Goal: Communication & Community: Answer question/provide support

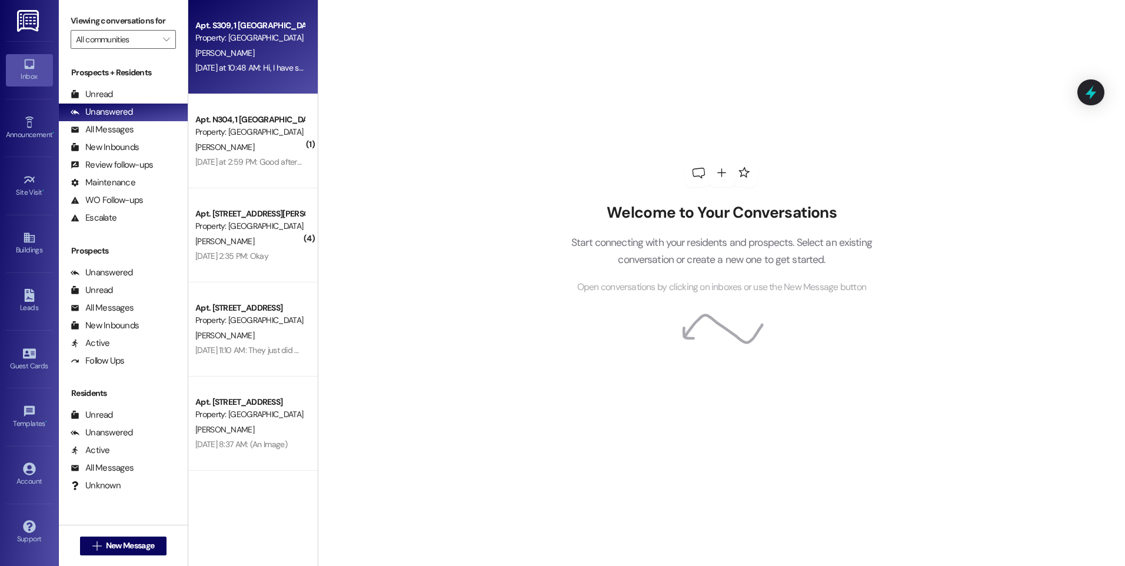
click at [253, 49] on div "[PERSON_NAME]" at bounding box center [249, 53] width 111 height 15
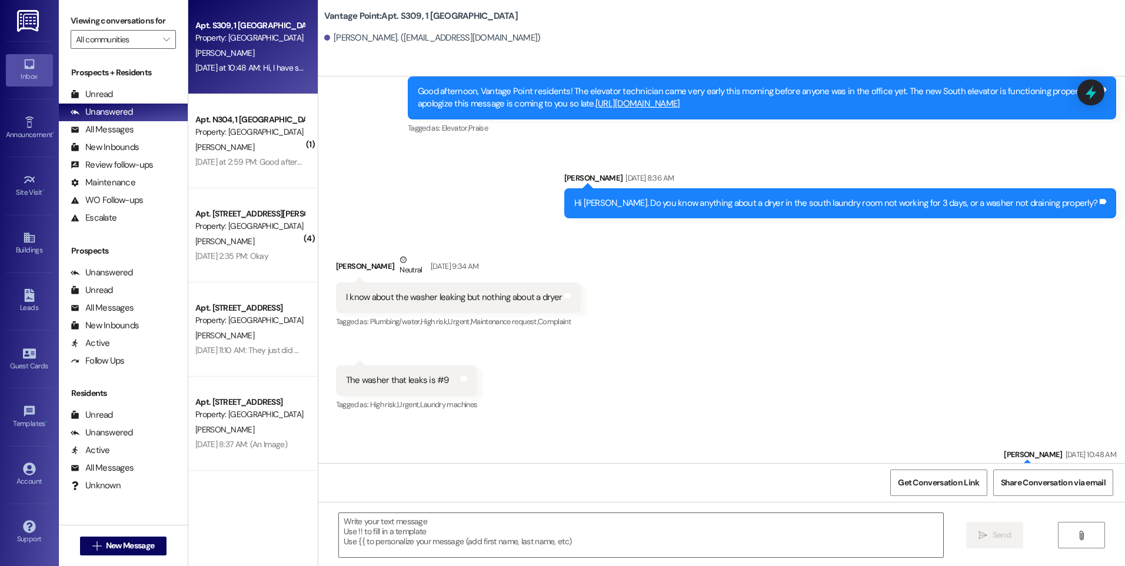
scroll to position [26214, 0]
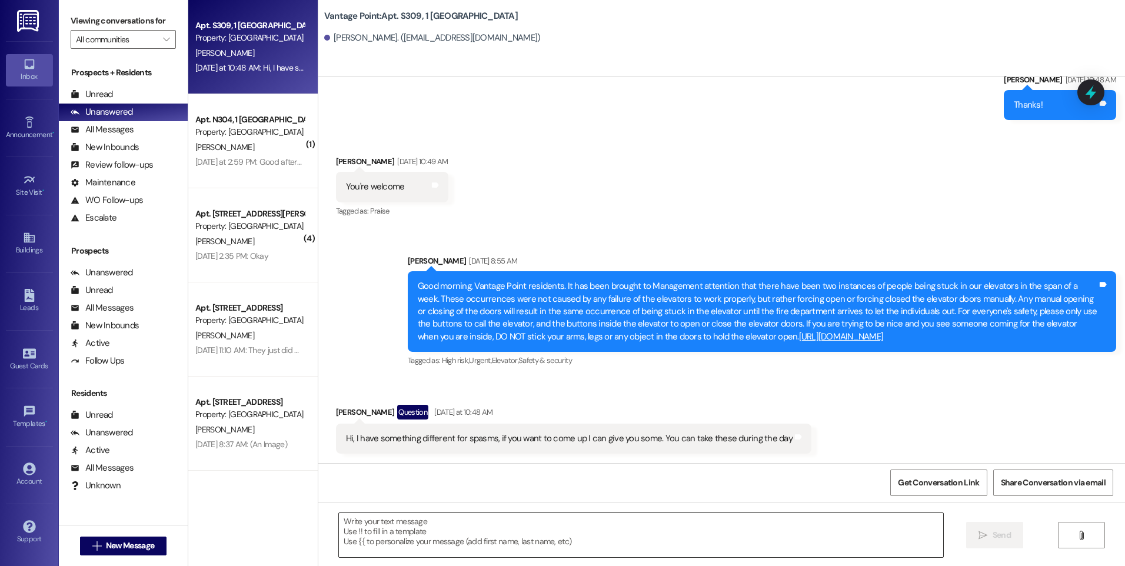
click at [500, 549] on textarea at bounding box center [641, 535] width 604 height 44
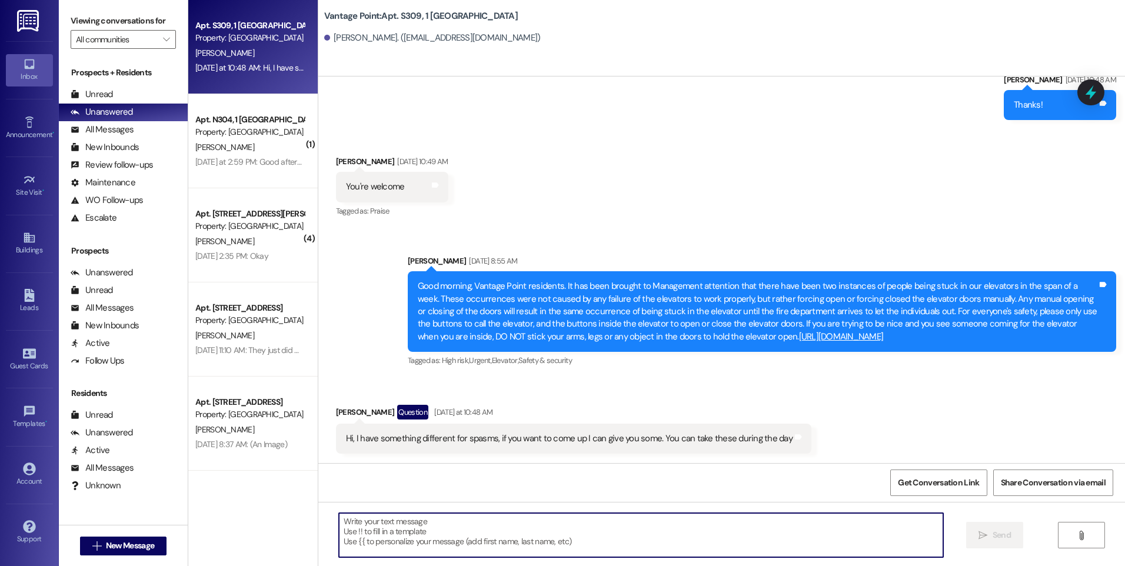
click at [697, 532] on textarea at bounding box center [641, 535] width 604 height 44
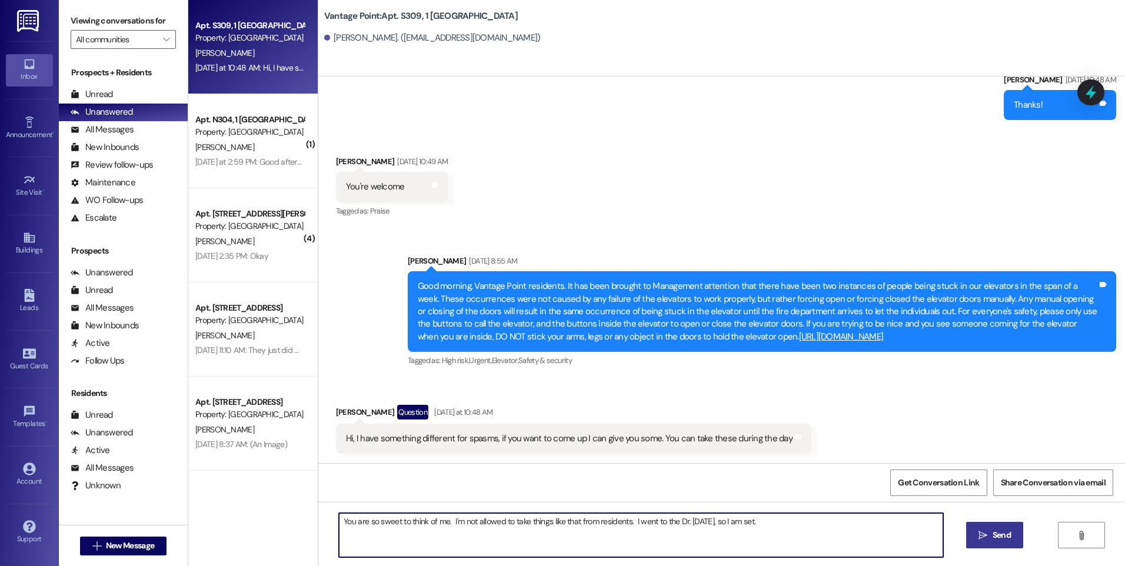
type textarea "You are so sweet to think of me. I'm not allowed to take things like that from …"
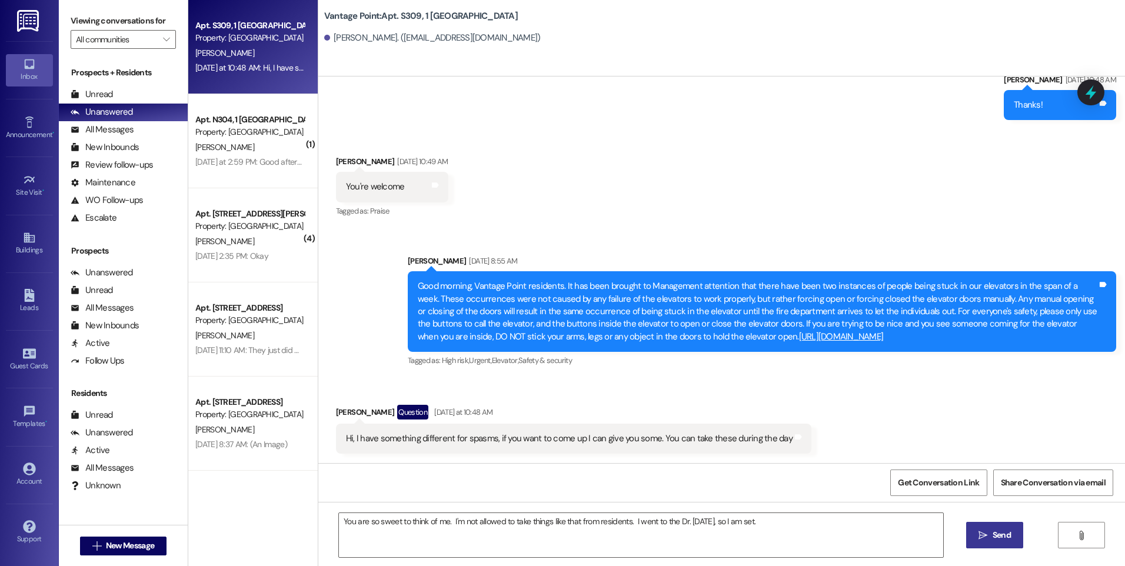
click at [976, 535] on span " Send" at bounding box center [994, 535] width 37 height 12
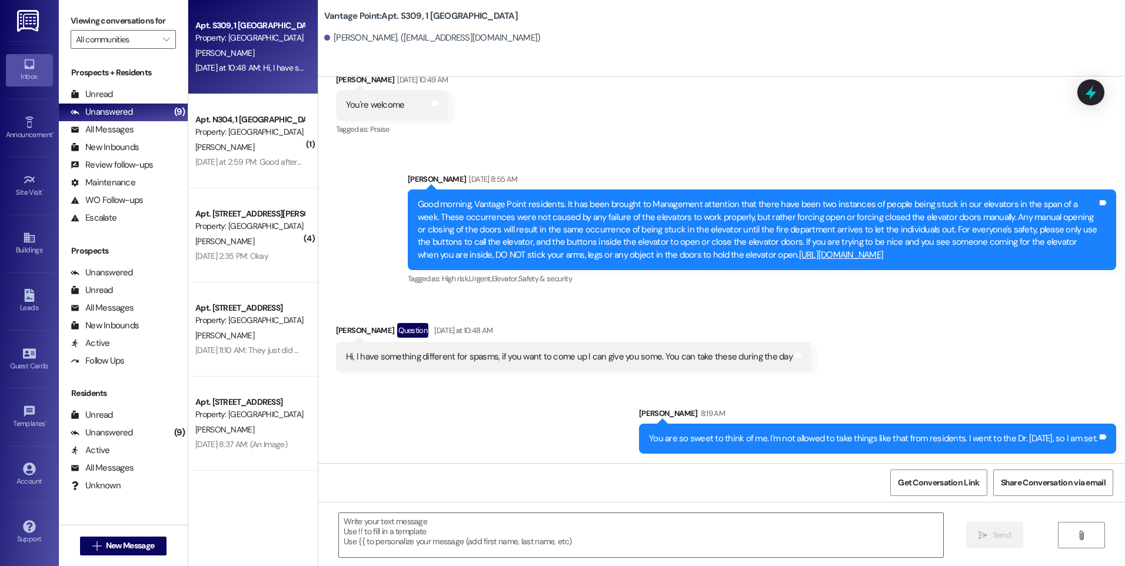
scroll to position [26296, 0]
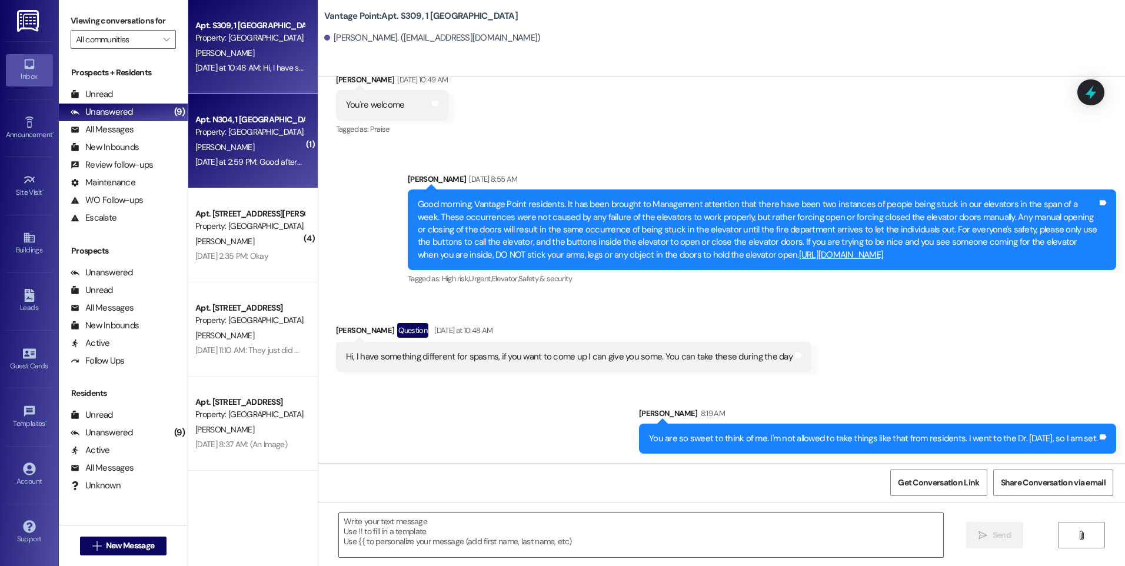
click at [260, 132] on div "Property: [GEOGRAPHIC_DATA]" at bounding box center [249, 132] width 109 height 12
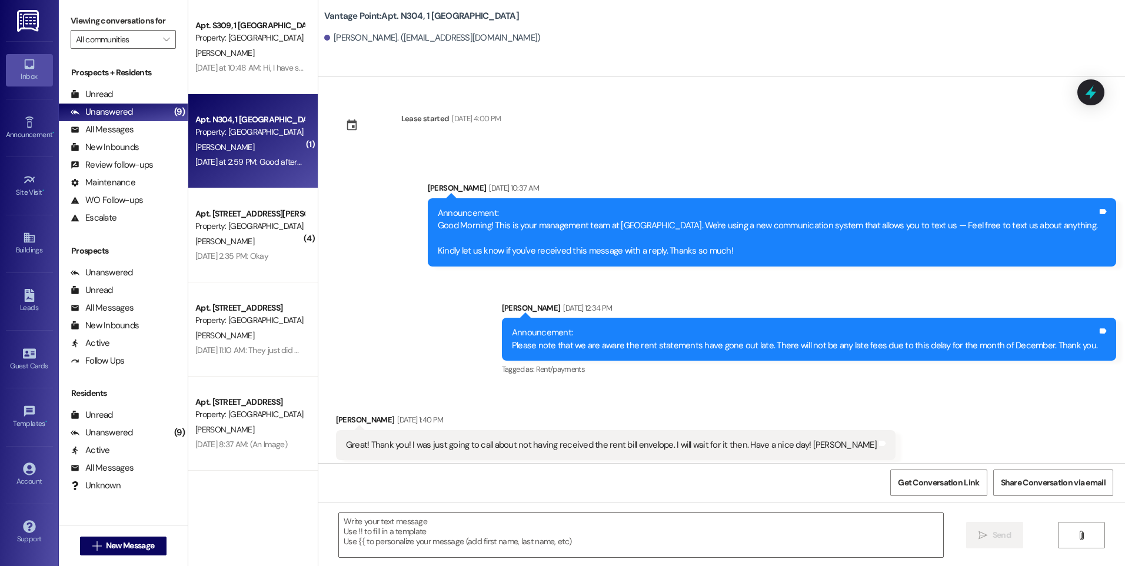
scroll to position [40213, 0]
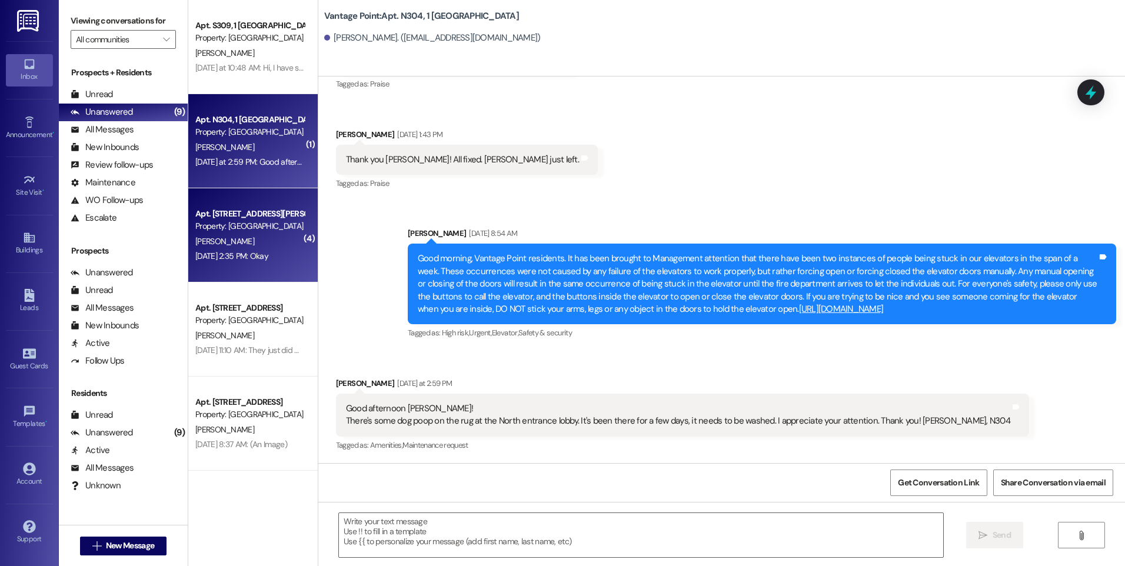
click at [228, 234] on div "[PERSON_NAME]" at bounding box center [249, 241] width 111 height 15
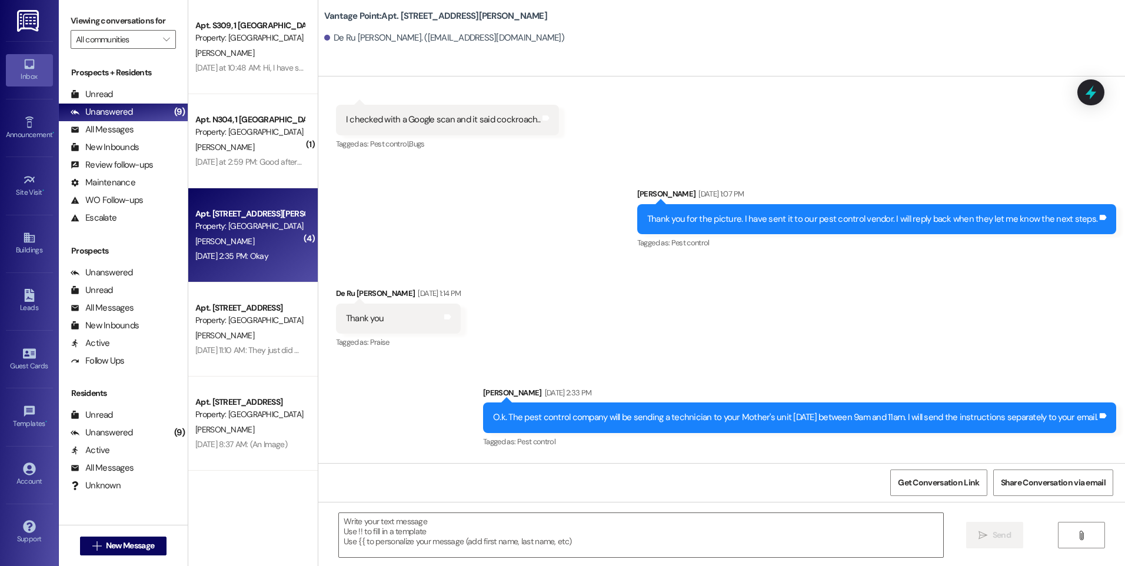
scroll to position [6032, 0]
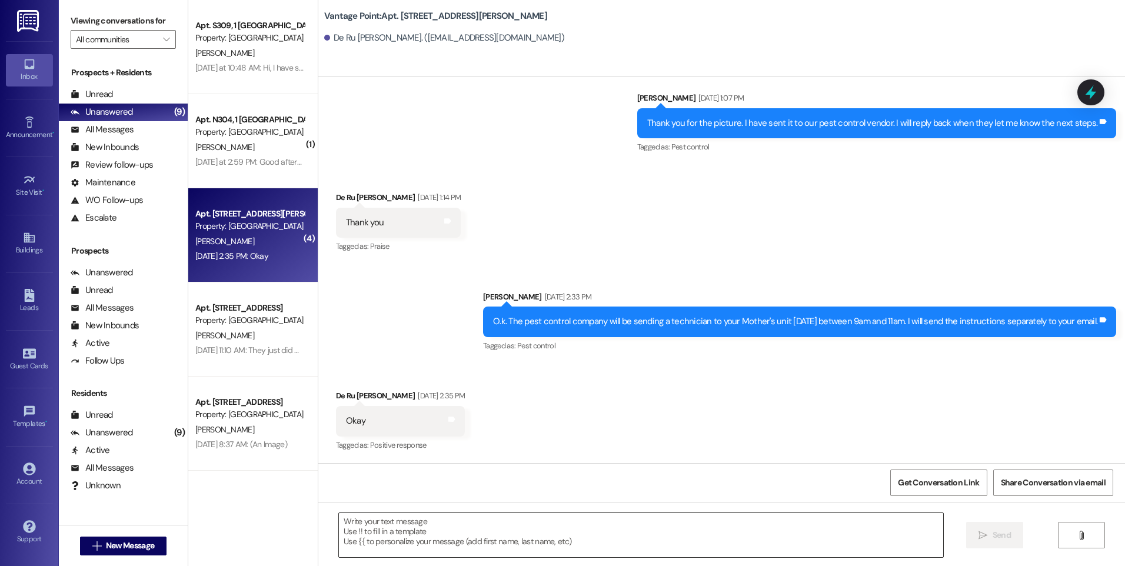
drag, startPoint x: 404, startPoint y: 532, endPoint x: 403, endPoint y: 545, distance: 13.0
click at [404, 533] on textarea at bounding box center [641, 535] width 604 height 44
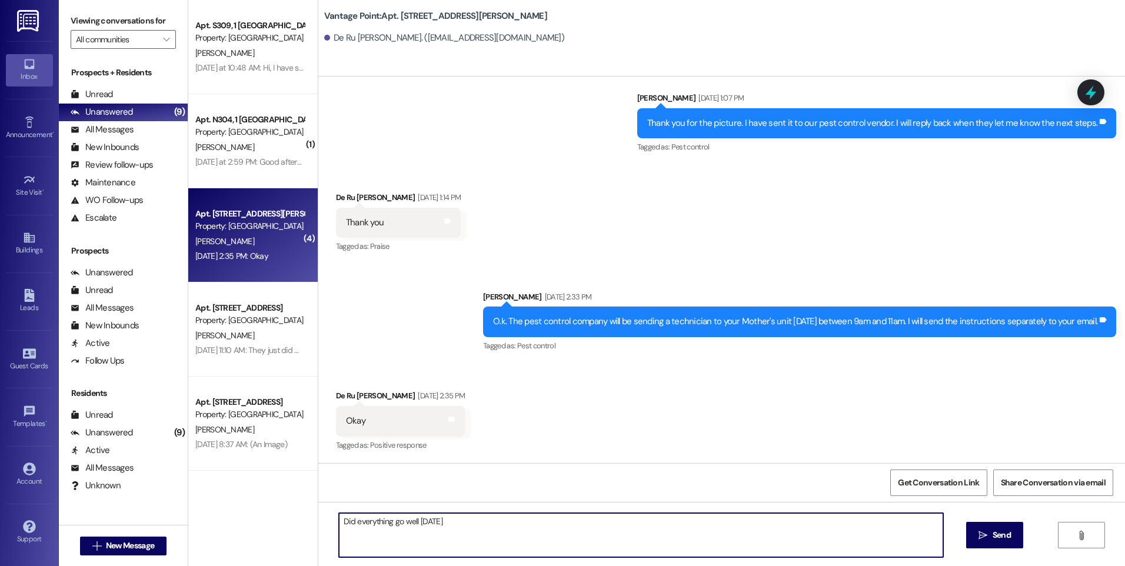
type textarea "Did everything go well [DATE]?"
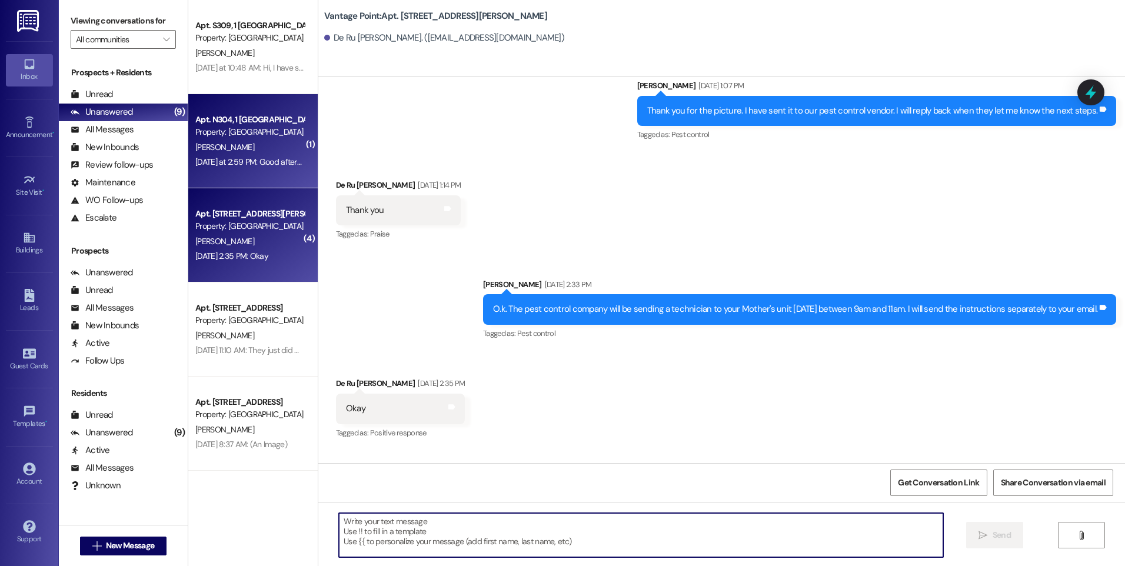
click at [243, 135] on div "Property: [GEOGRAPHIC_DATA]" at bounding box center [249, 132] width 109 height 12
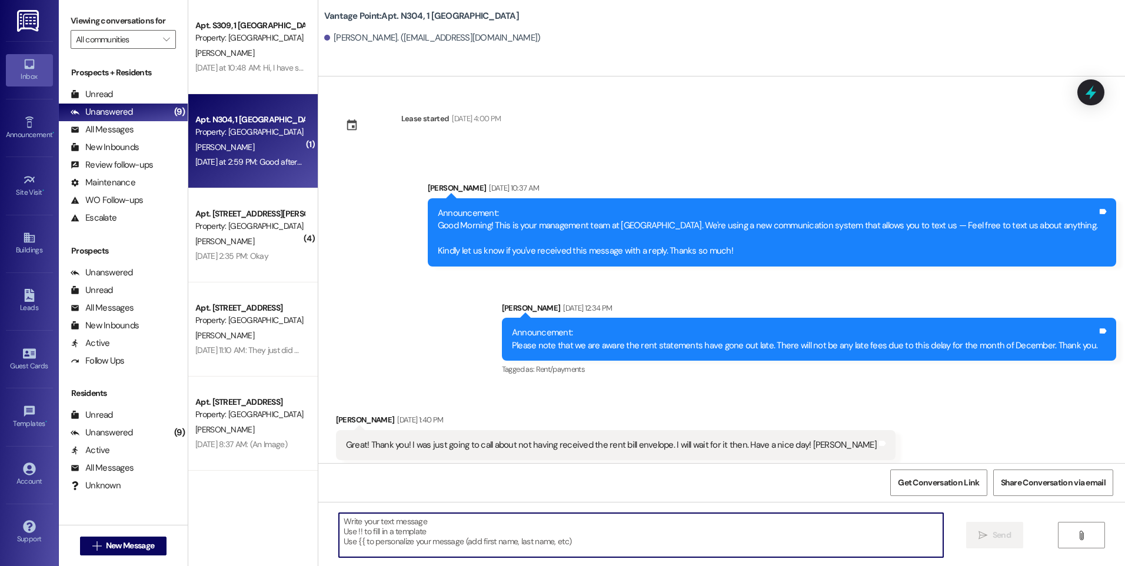
scroll to position [40213, 0]
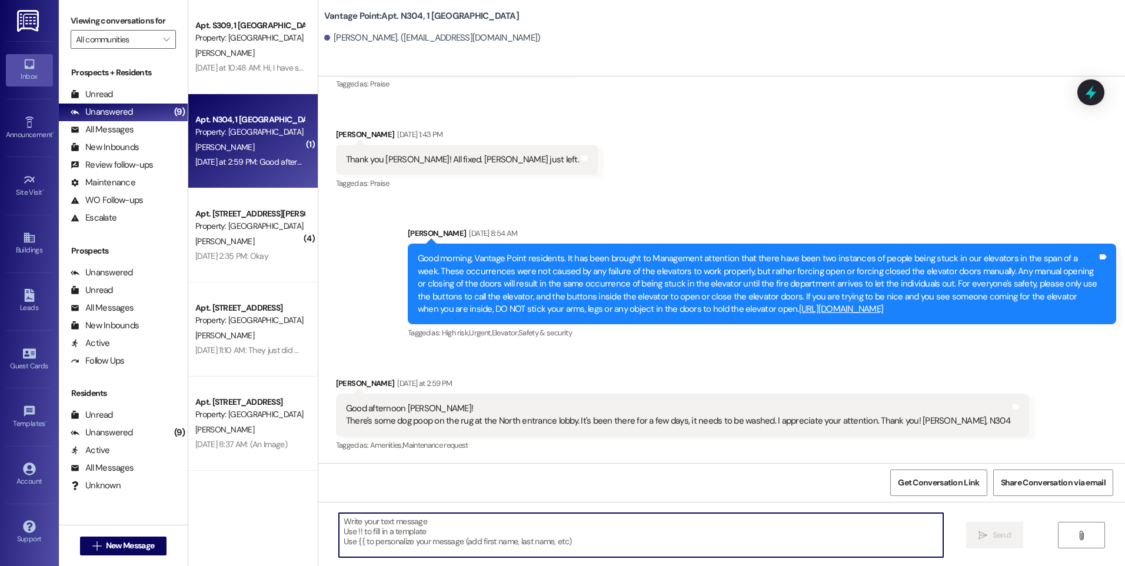
click at [365, 530] on textarea at bounding box center [641, 535] width 604 height 44
click at [447, 528] on textarea at bounding box center [641, 535] width 604 height 44
type textarea "Any idea when you first noticed iit?"
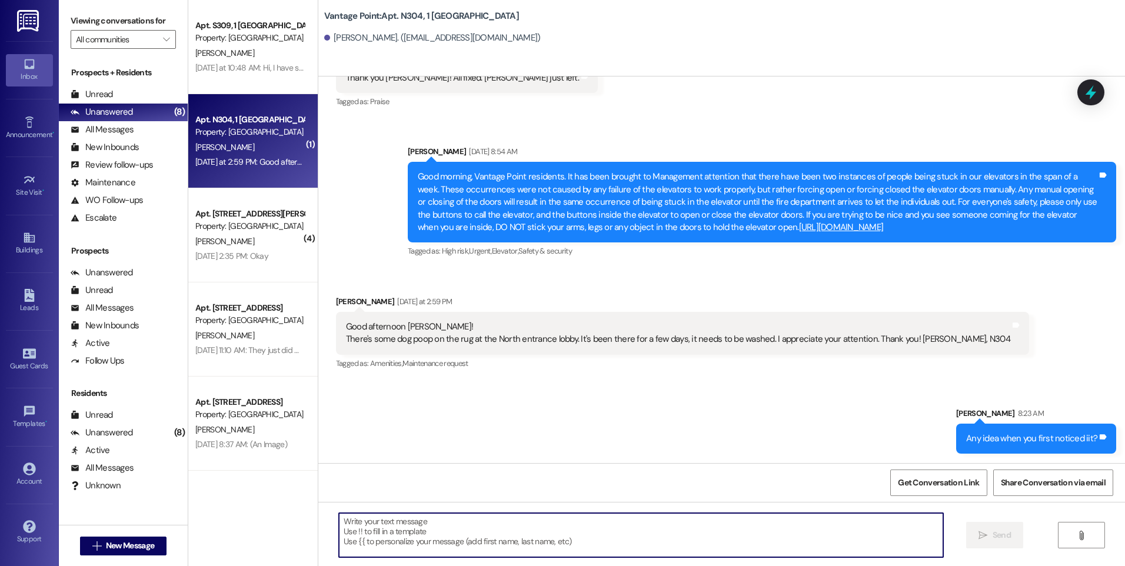
scroll to position [40212, 0]
click at [485, 534] on textarea at bounding box center [641, 535] width 604 height 44
type textarea "a"
type textarea "Do you remember when you first noticed it?"
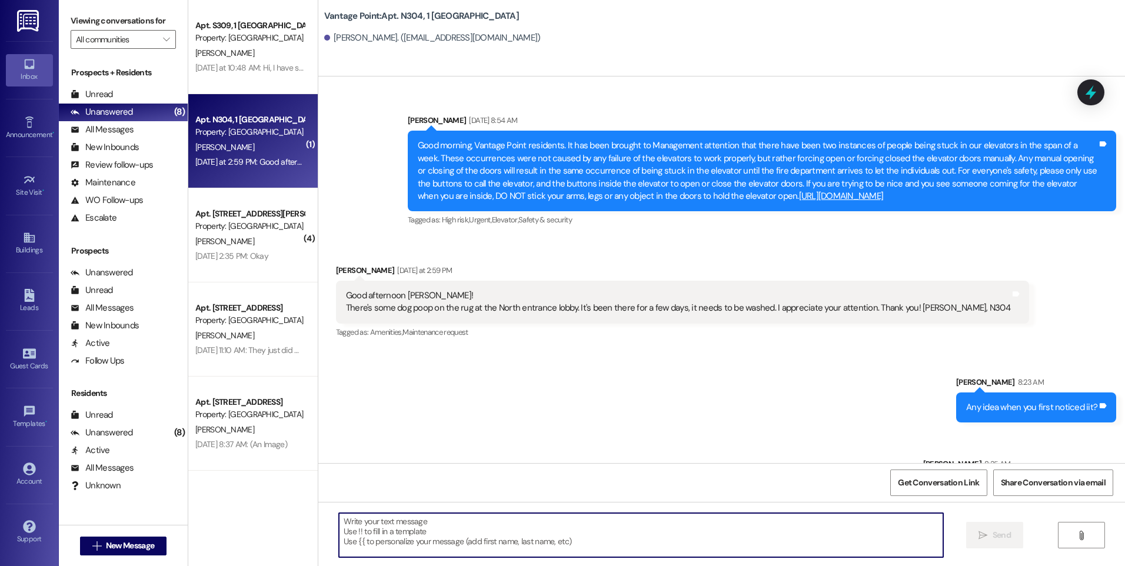
scroll to position [40377, 0]
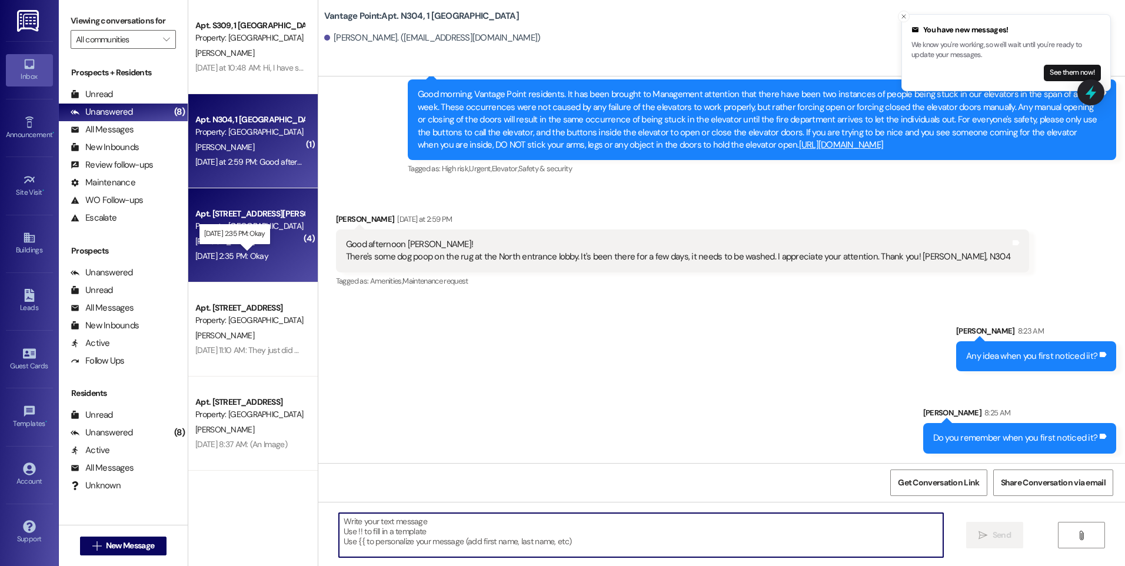
click at [255, 252] on div "[DATE] 2:35 PM: Okay [DATE] 2:35 PM: Okay" at bounding box center [231, 256] width 73 height 11
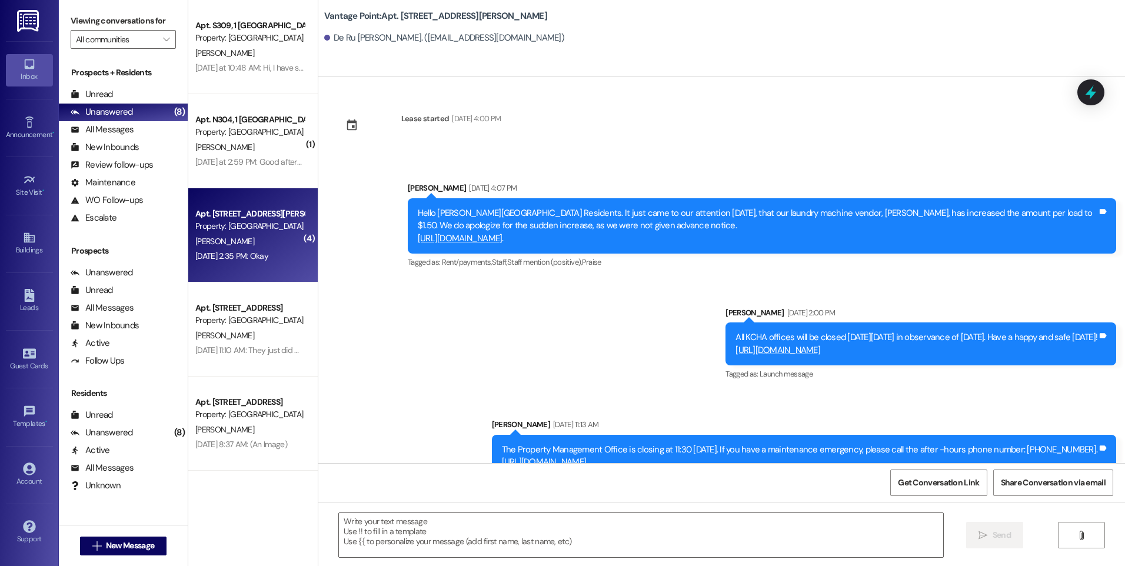
scroll to position [6214, 0]
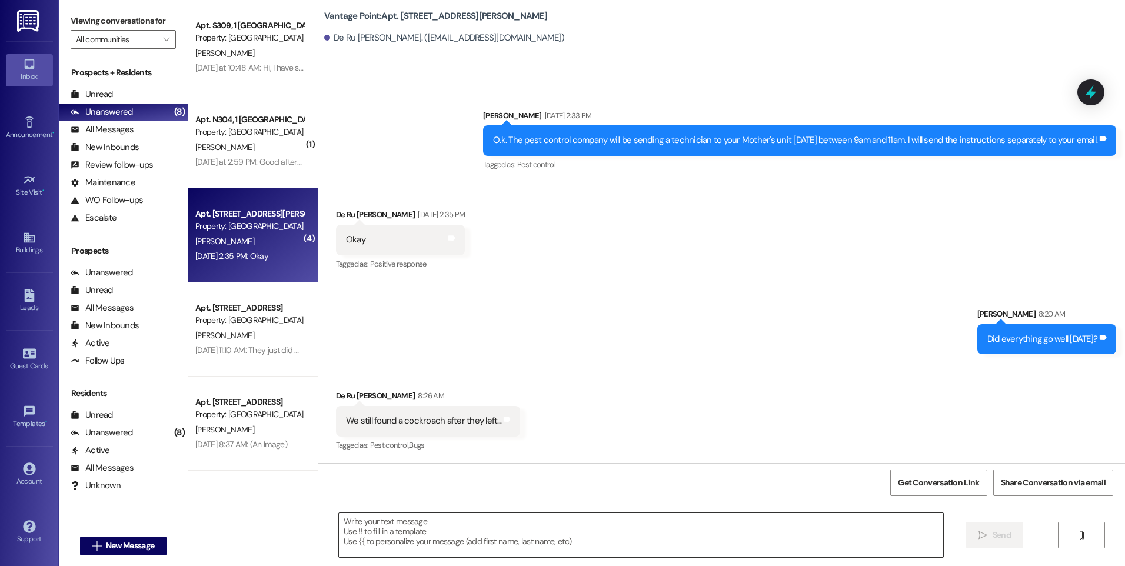
click at [426, 534] on textarea at bounding box center [641, 535] width 604 height 44
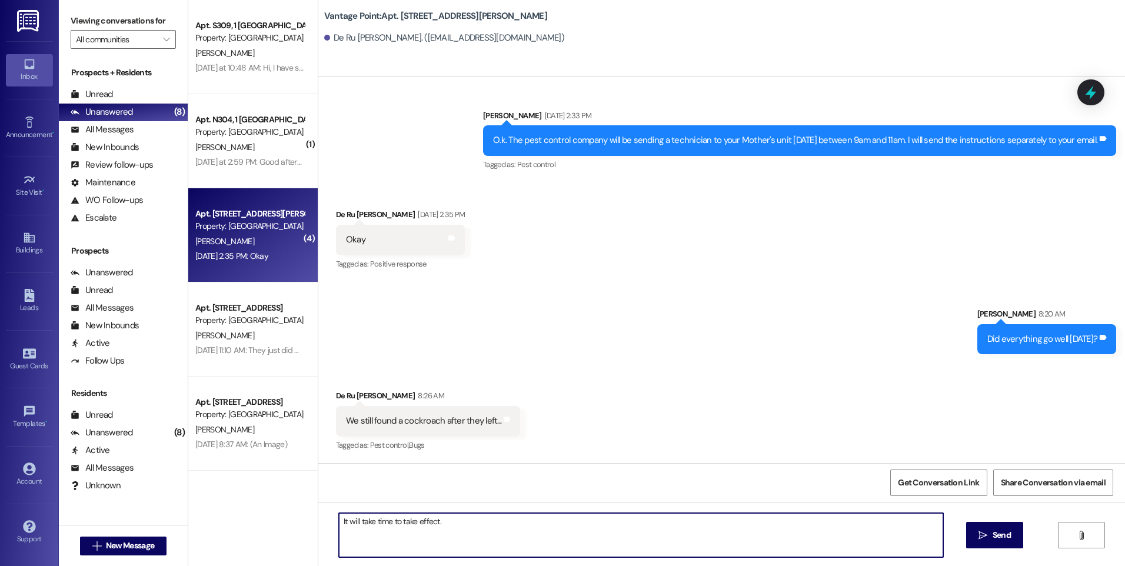
type textarea "It will take time to take effect."
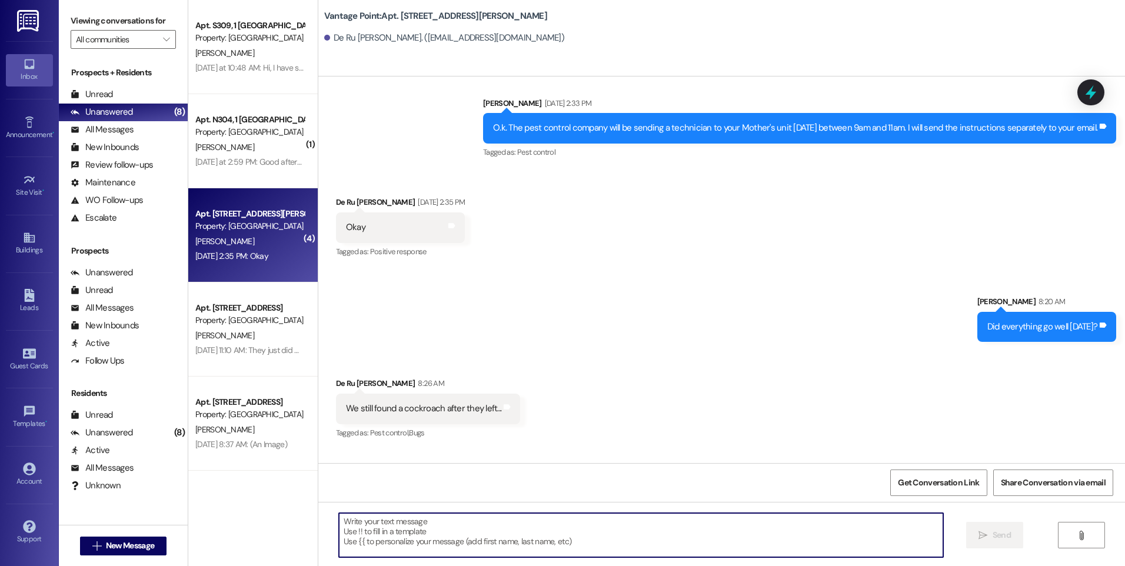
scroll to position [6296, 0]
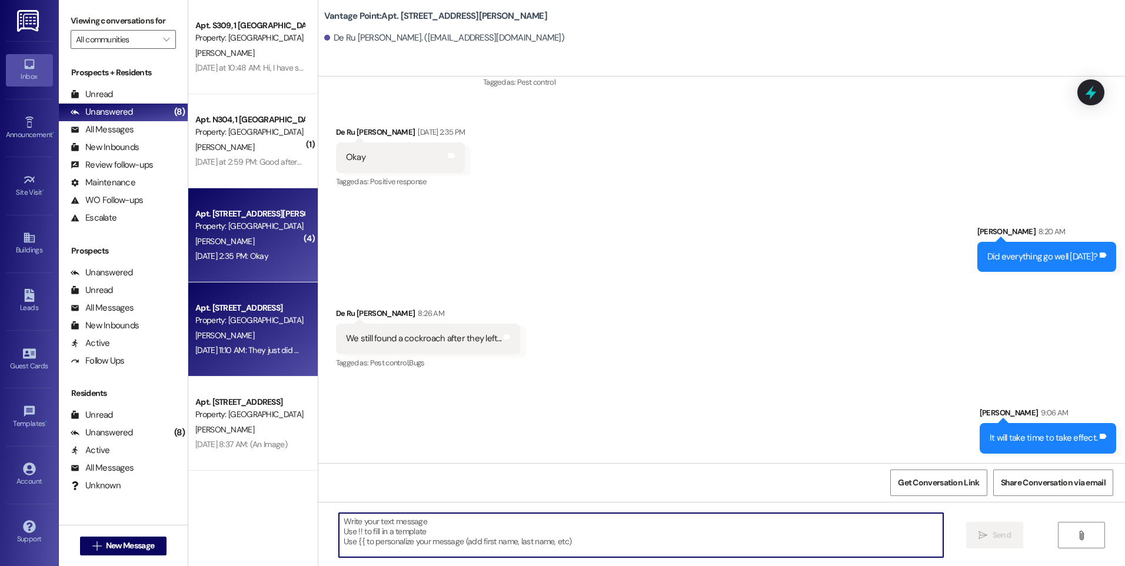
click at [220, 343] on div "[DATE] 11:10 AM: They just did me. Thanks for getting back to me anyway. It wen…" at bounding box center [249, 350] width 111 height 15
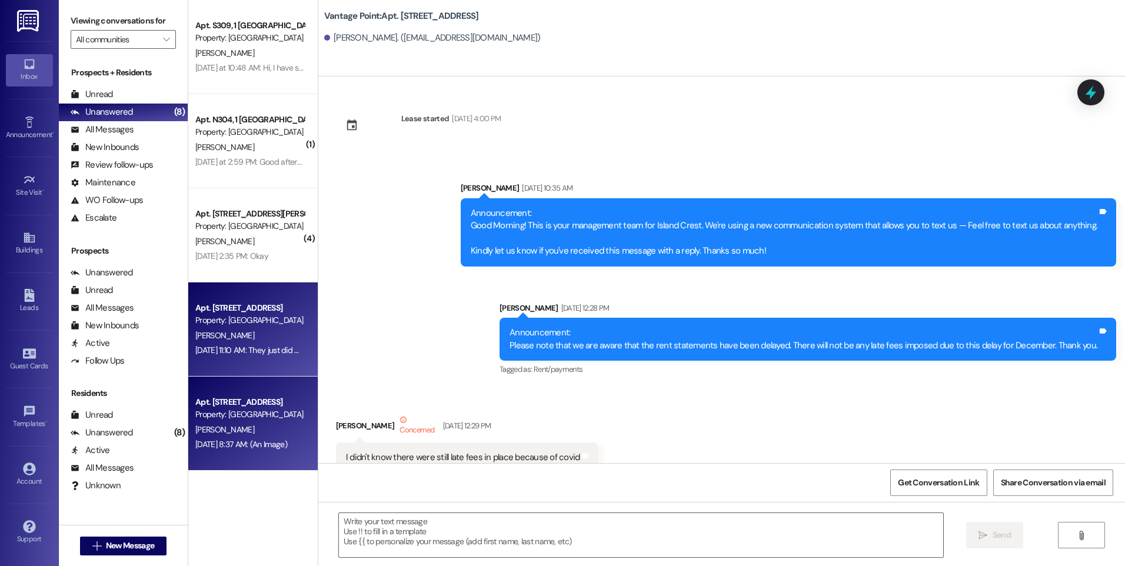
scroll to position [52593, 0]
